Goal: Task Accomplishment & Management: Use online tool/utility

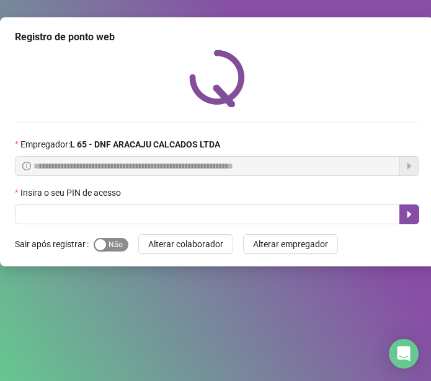
click at [102, 248] on div "button" at bounding box center [100, 244] width 11 height 11
click at [117, 248] on span "Sim Não" at bounding box center [111, 245] width 35 height 14
drag, startPoint x: 100, startPoint y: 245, endPoint x: 146, endPoint y: 257, distance: 46.6
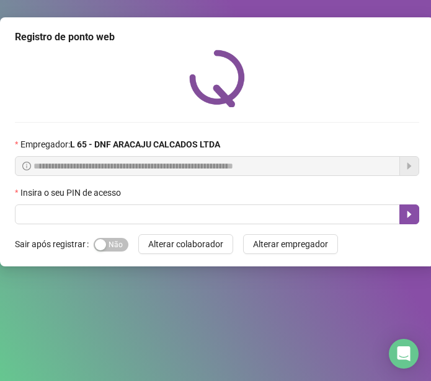
click at [146, 257] on div "**********" at bounding box center [217, 141] width 434 height 249
drag, startPoint x: 109, startPoint y: 245, endPoint x: 116, endPoint y: 245, distance: 6.8
click at [115, 245] on span "Sim Não" at bounding box center [111, 245] width 35 height 14
drag, startPoint x: 116, startPoint y: 245, endPoint x: 124, endPoint y: 246, distance: 8.2
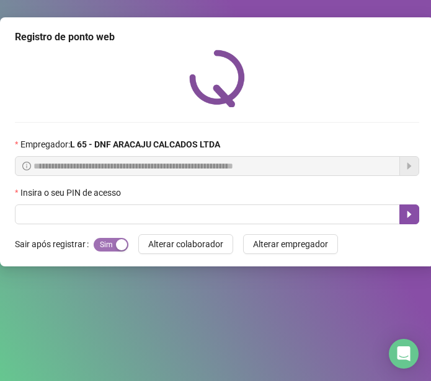
click at [124, 246] on button "Sim Não" at bounding box center [111, 245] width 35 height 14
click at [124, 246] on span "Sim Não" at bounding box center [111, 245] width 35 height 14
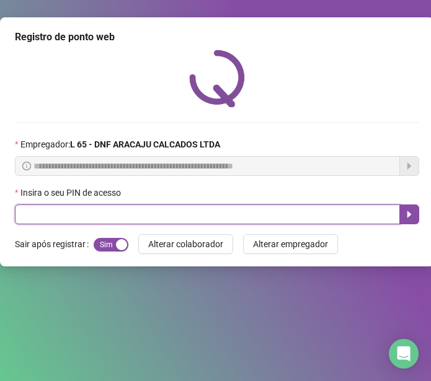
click at [46, 214] on input "text" at bounding box center [207, 215] width 385 height 20
type input "*****"
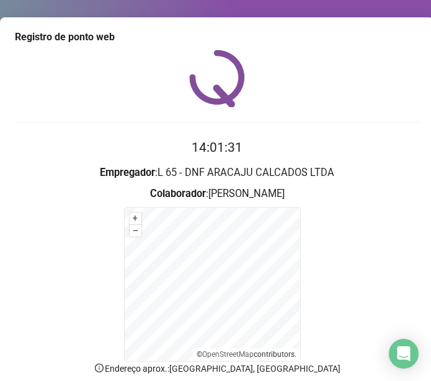
scroll to position [113, 0]
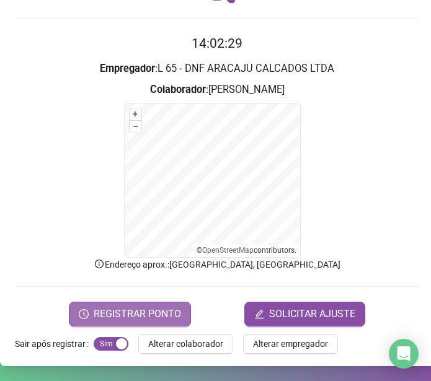
click at [145, 309] on span "REGISTRAR PONTO" at bounding box center [137, 314] width 87 height 15
click at [145, 309] on body "Página inicial Registrar ponto Espelho de ponto Meus registros Minhas solicitaç…" at bounding box center [215, 190] width 431 height 381
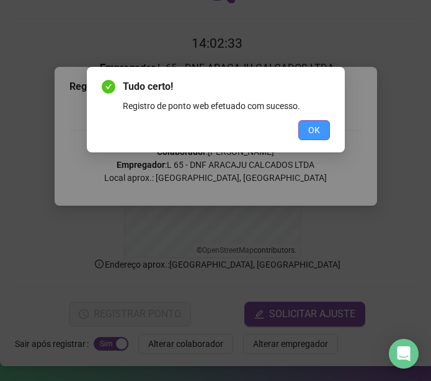
click at [309, 131] on span "OK" at bounding box center [314, 130] width 12 height 14
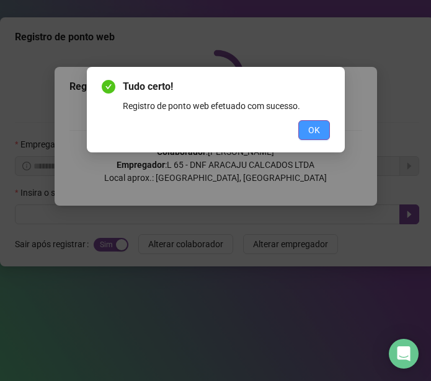
scroll to position [0, 0]
